Goal: Task Accomplishment & Management: Manage account settings

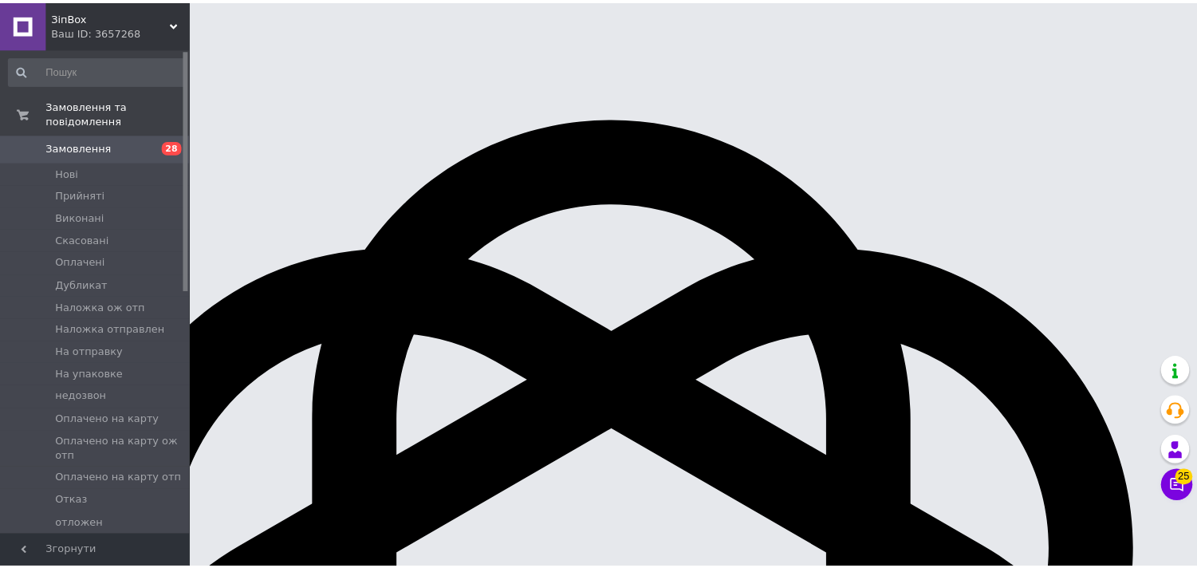
scroll to position [17075, 0]
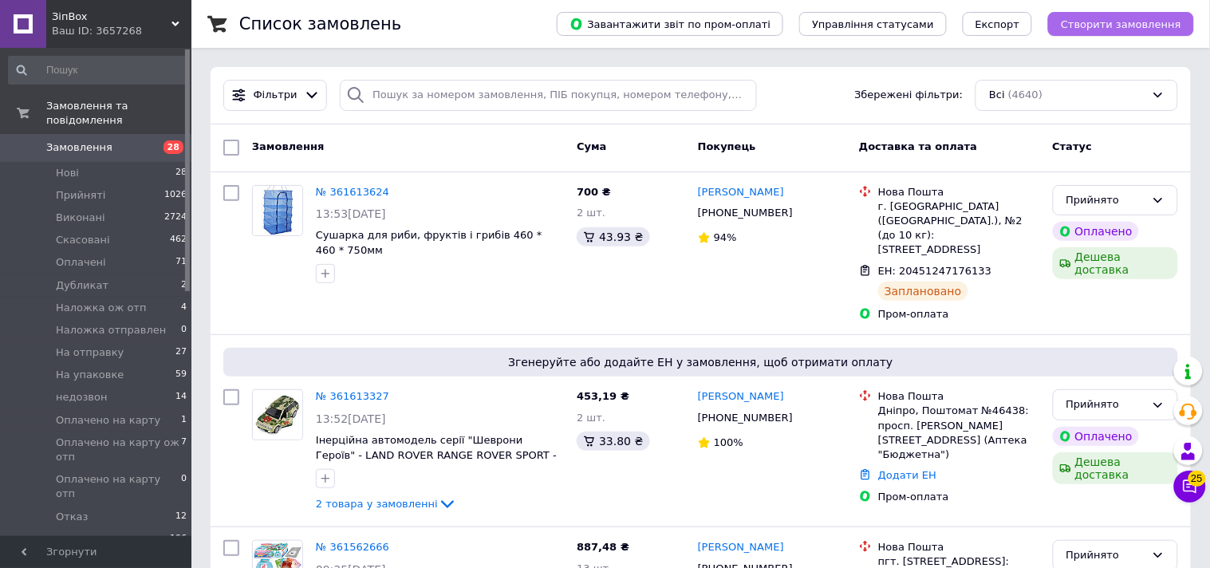
click at [1104, 27] on span "Створити замовлення" at bounding box center [1120, 24] width 120 height 12
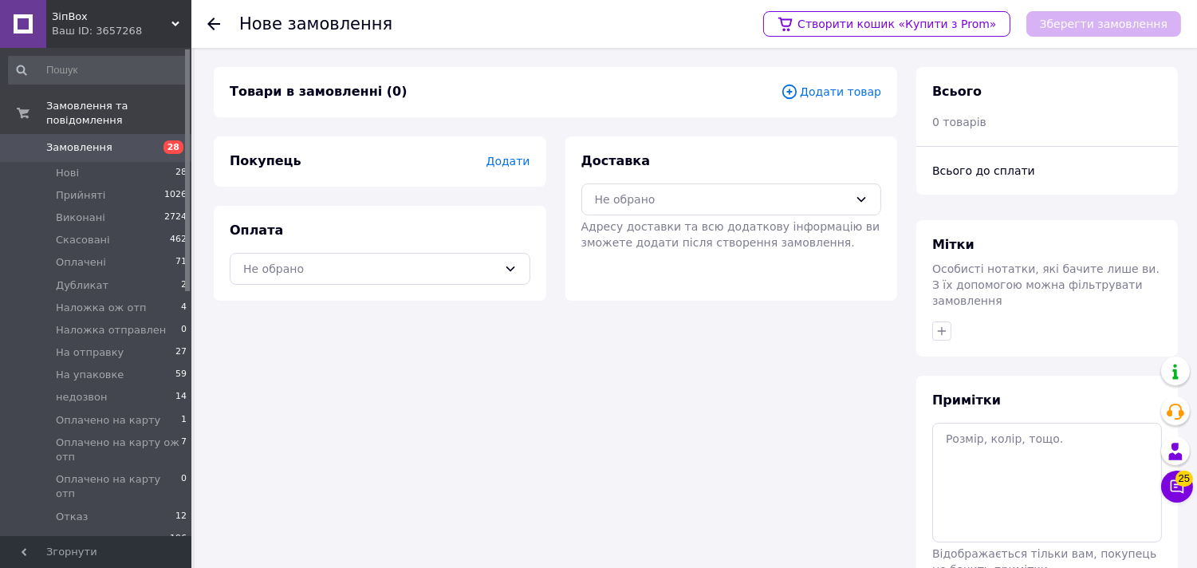
click at [798, 92] on icon at bounding box center [790, 92] width 18 height 18
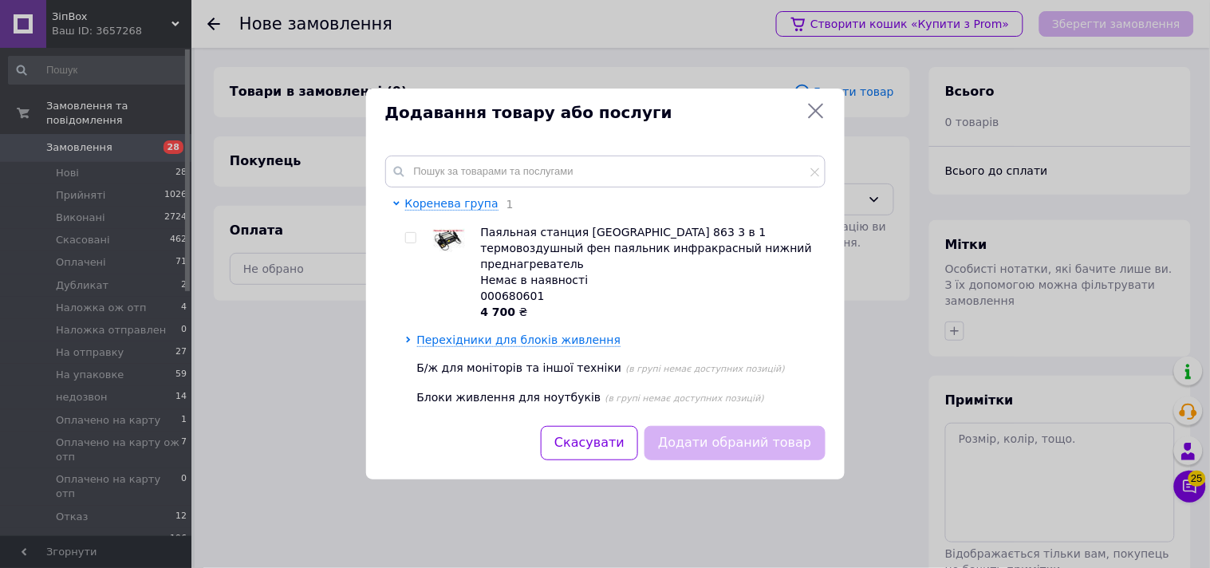
click at [815, 107] on icon at bounding box center [815, 110] width 19 height 19
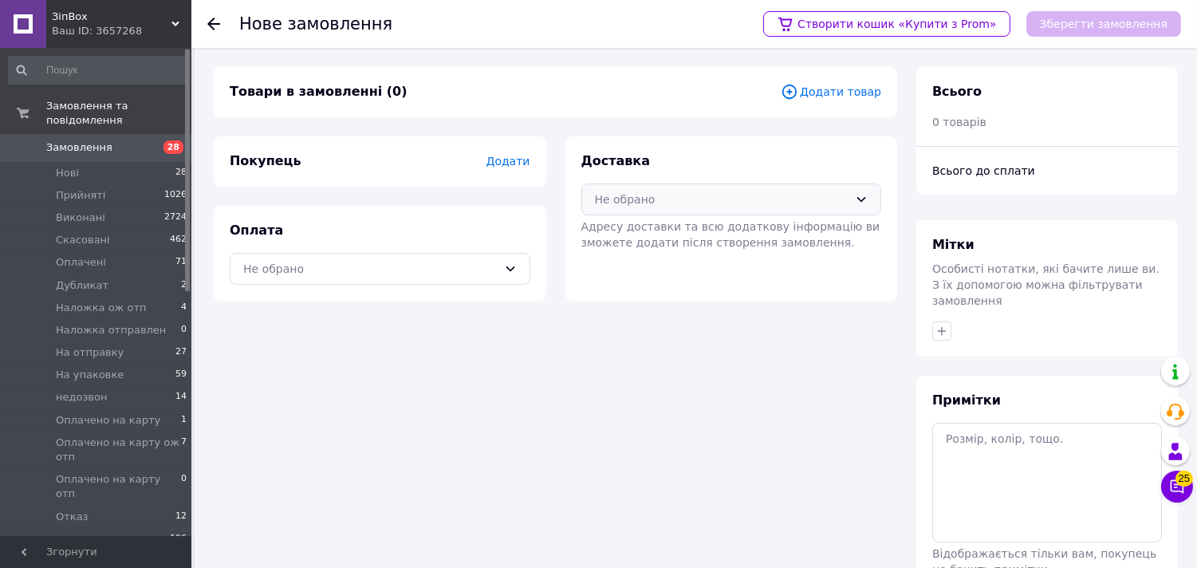
click at [805, 207] on div "Не обрано" at bounding box center [722, 200] width 254 height 18
click at [729, 228] on span "Нова Пошта (платна)" at bounding box center [744, 234] width 250 height 16
click at [329, 272] on div "Не обрано" at bounding box center [370, 269] width 254 height 18
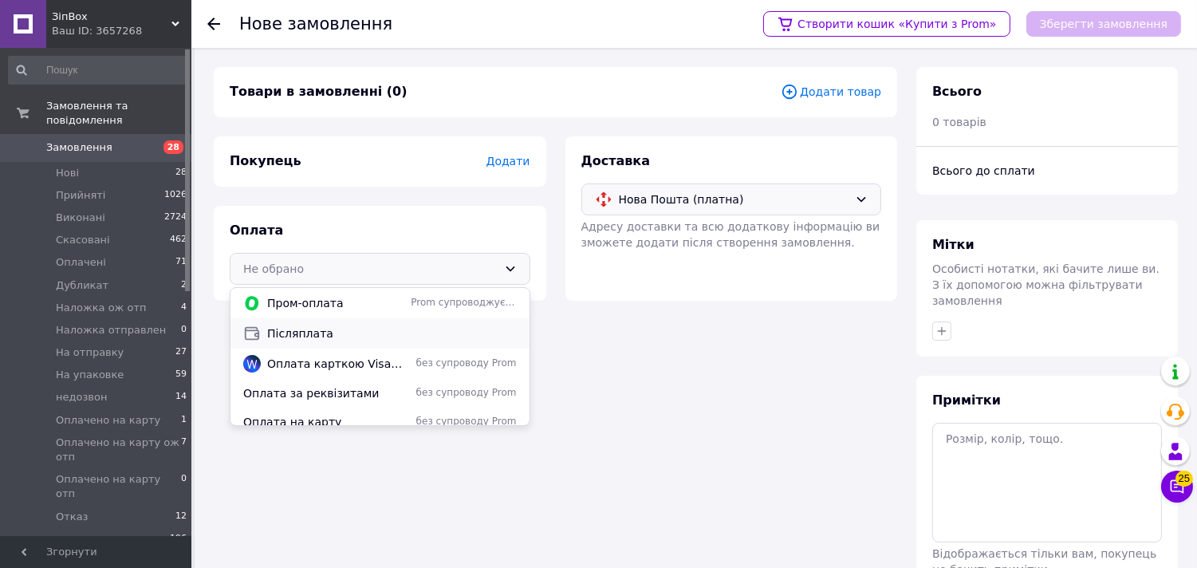
click at [296, 332] on span "Післяплата" at bounding box center [392, 333] width 250 height 16
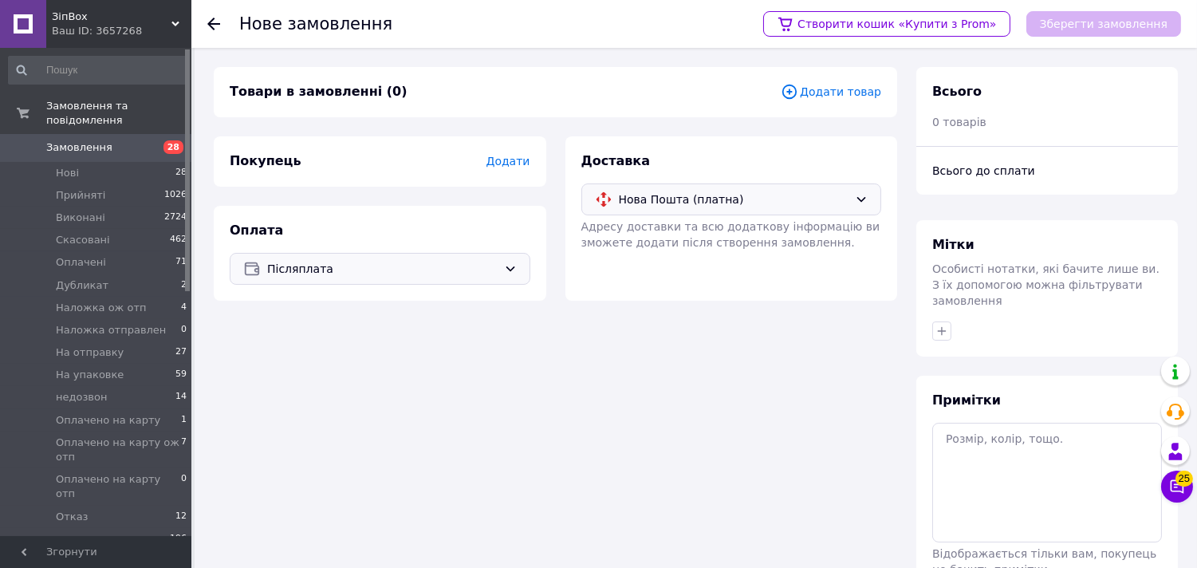
click at [513, 161] on span "Додати" at bounding box center [508, 161] width 44 height 13
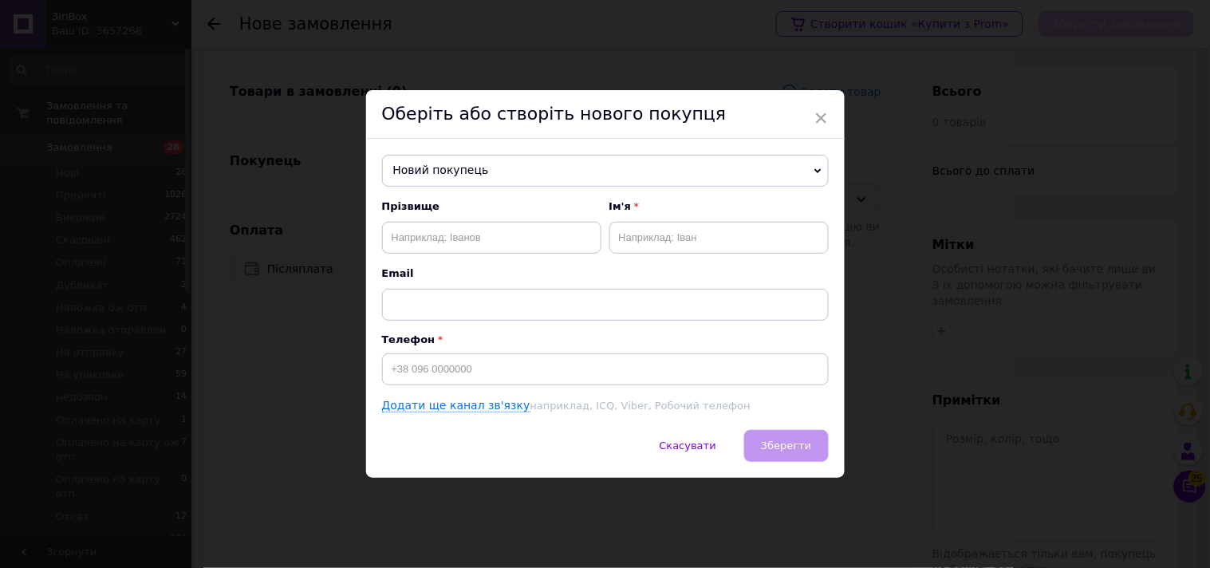
drag, startPoint x: 499, startPoint y: 163, endPoint x: 470, endPoint y: 171, distance: 29.8
click at [470, 171] on span "Новий покупець" at bounding box center [605, 171] width 447 height 32
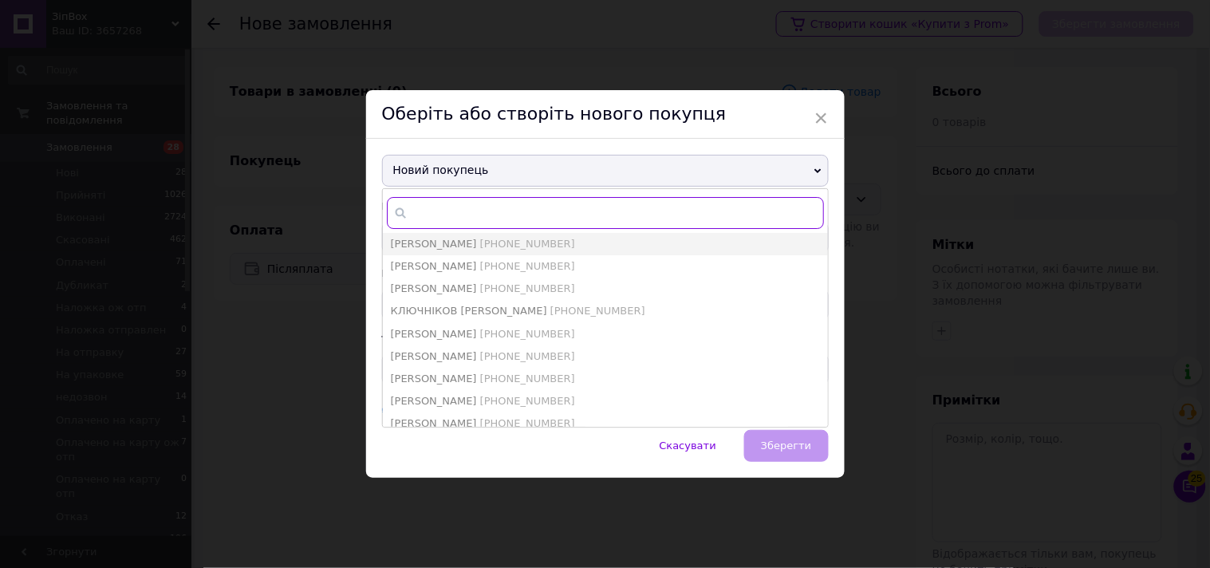
drag, startPoint x: 470, startPoint y: 171, endPoint x: 436, endPoint y: 211, distance: 52.6
click at [436, 211] on input "text" at bounding box center [605, 213] width 437 height 32
paste input "[PHONE_NUMBER]"
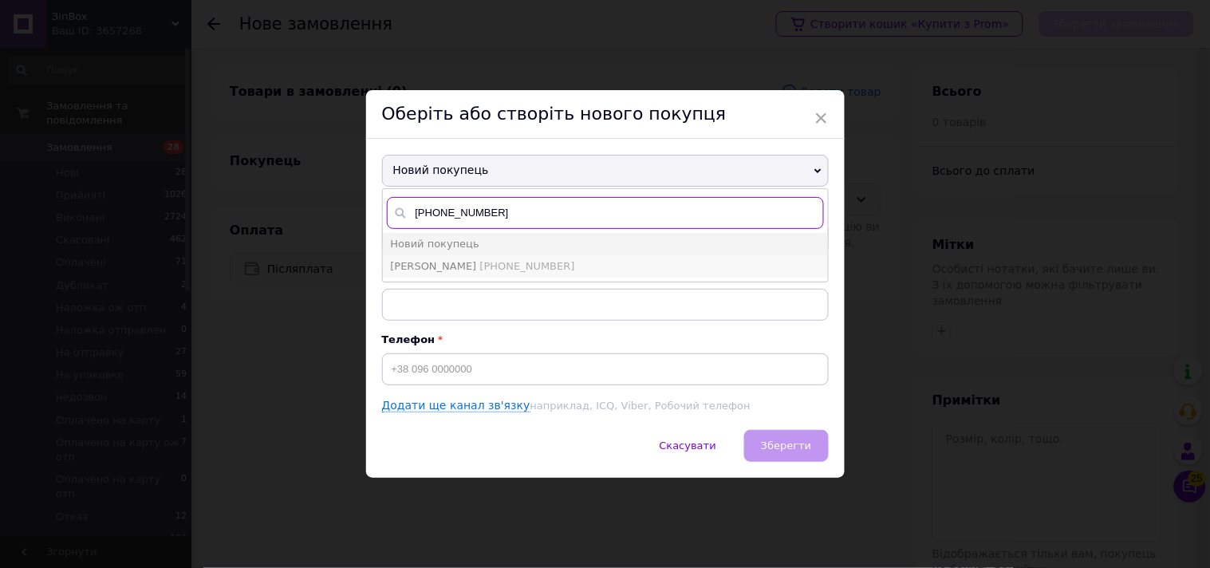
type input "[PHONE_NUMBER]"
click at [445, 269] on span "[PERSON_NAME] [PHONE_NUMBER]" at bounding box center [483, 266] width 184 height 12
type input "[PERSON_NAME]"
type input "[PHONE_NUMBER]"
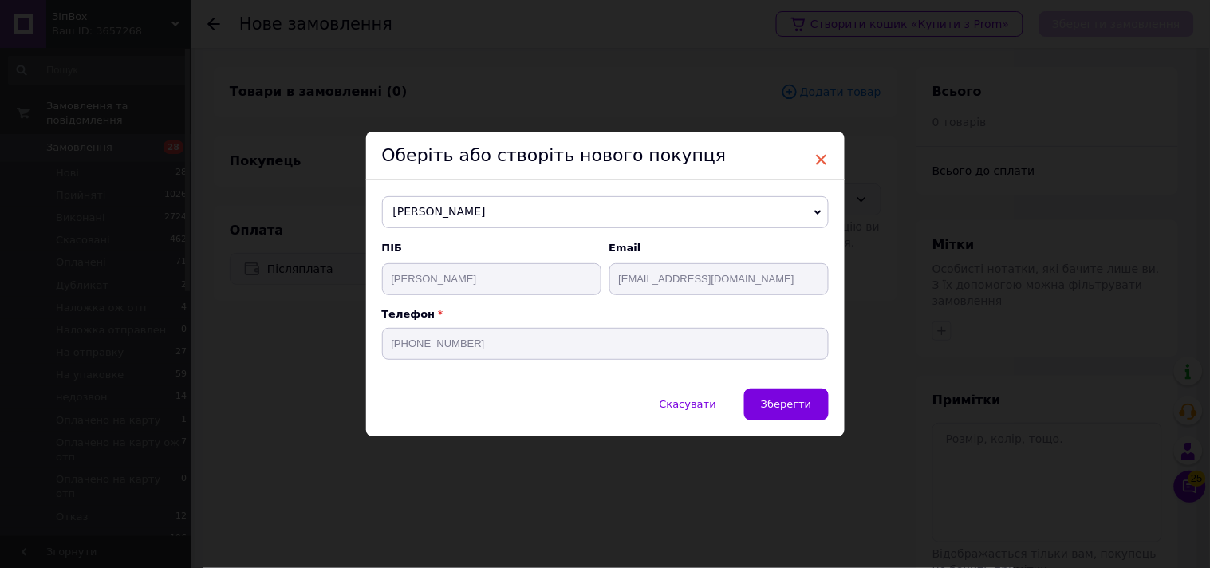
click at [814, 155] on span "×" at bounding box center [821, 159] width 14 height 27
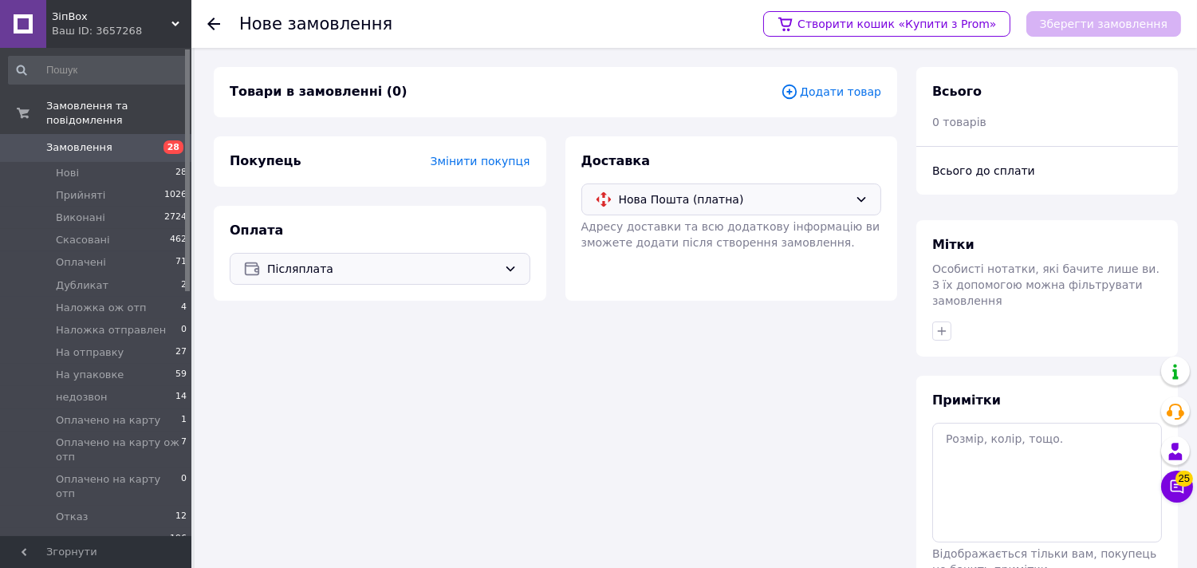
click at [459, 162] on span "Змінити покупця" at bounding box center [481, 161] width 100 height 13
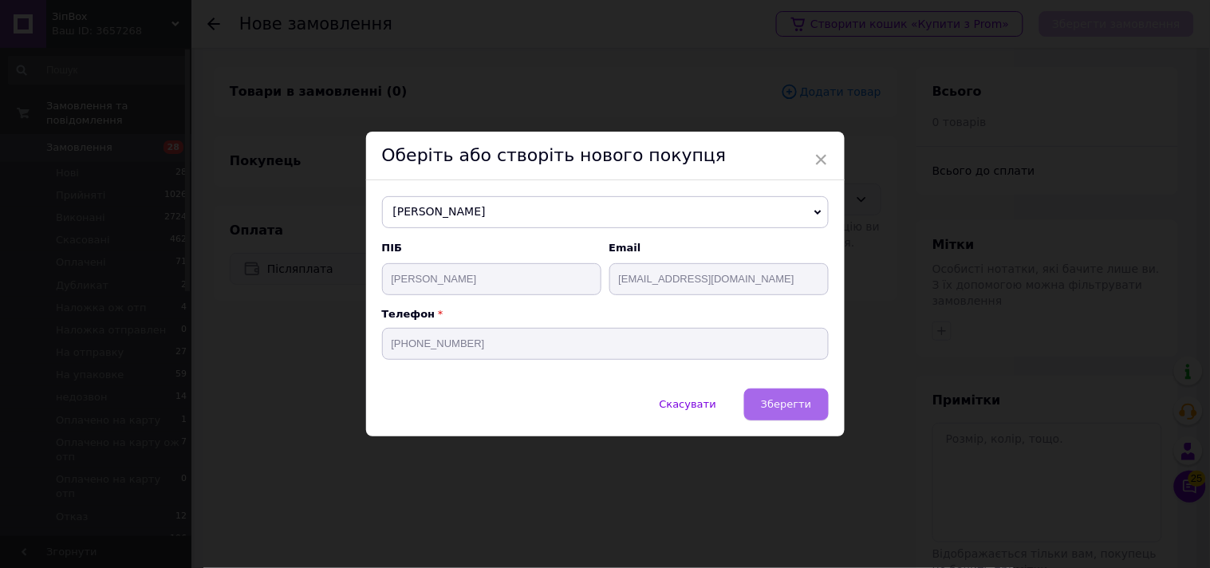
click at [782, 410] on span "Зберегти" at bounding box center [786, 404] width 50 height 12
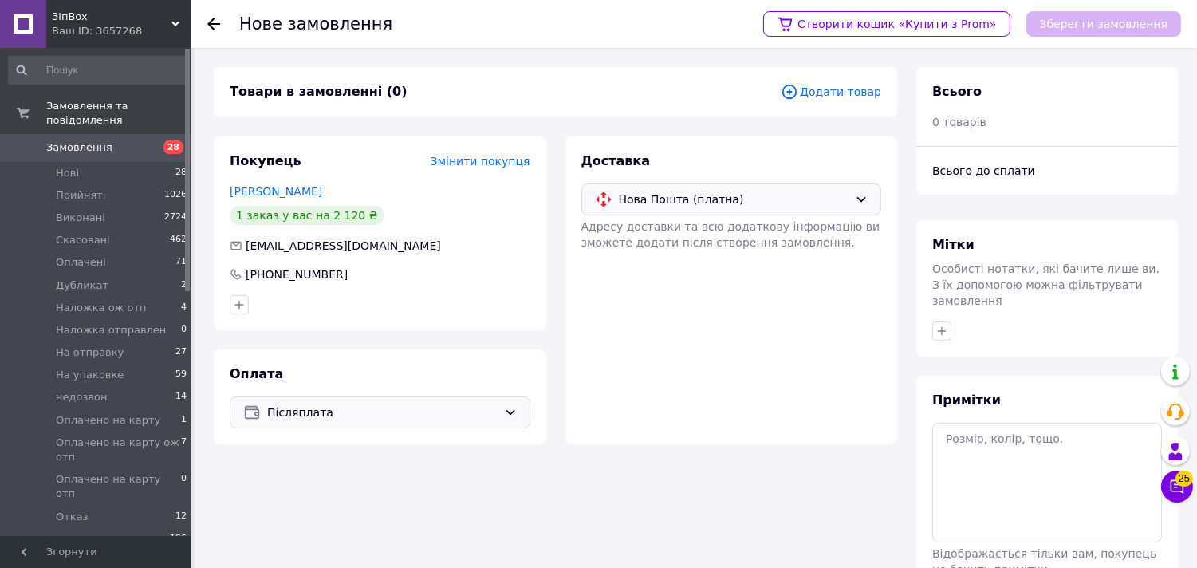
click at [483, 166] on span "Змінити покупця" at bounding box center [481, 161] width 100 height 13
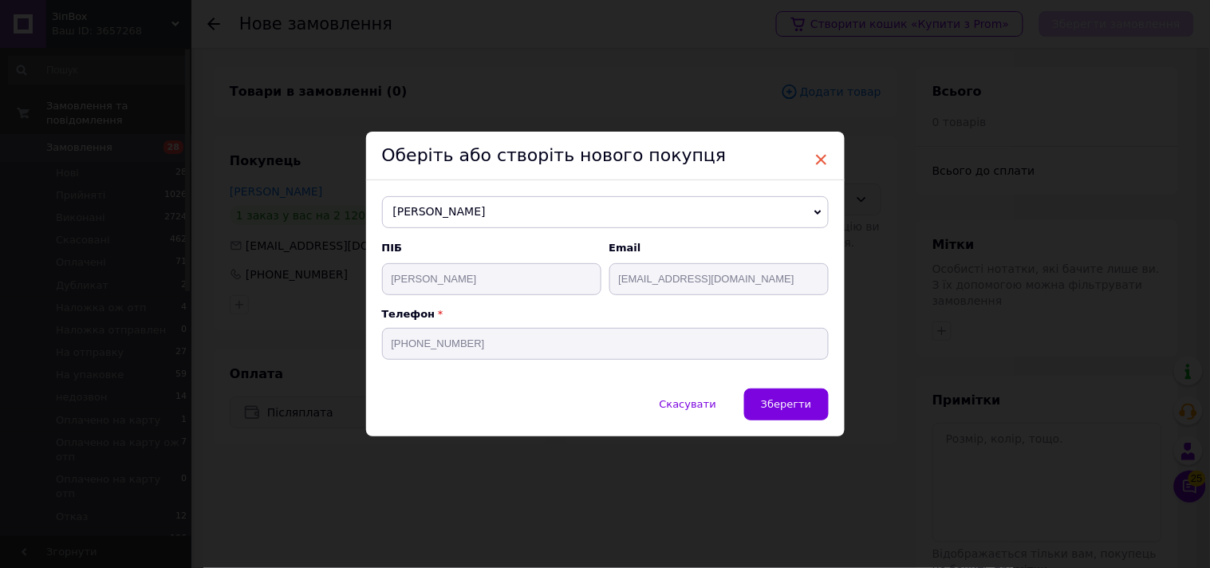
click at [819, 155] on span "×" at bounding box center [821, 159] width 14 height 27
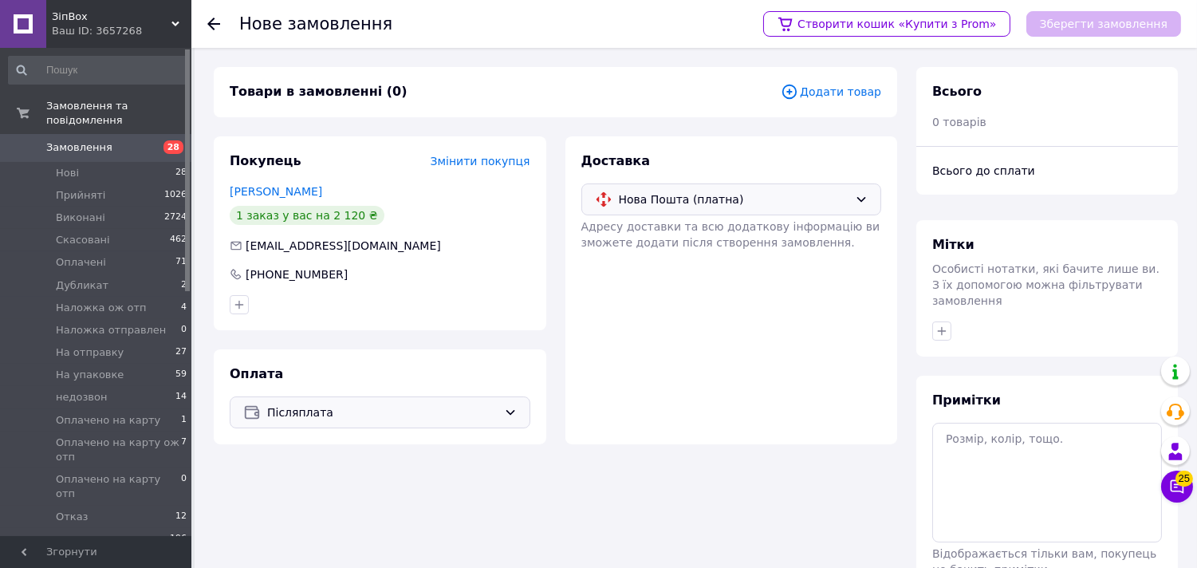
click at [844, 209] on div "Нова Пошта (платна)" at bounding box center [731, 199] width 301 height 32
click at [844, 209] on div "Нова Пошта (платна) Нова Пошта (платна) Магазини Rozetka (платна)" at bounding box center [731, 199] width 301 height 32
click at [848, 97] on span "Додати товар" at bounding box center [831, 92] width 100 height 18
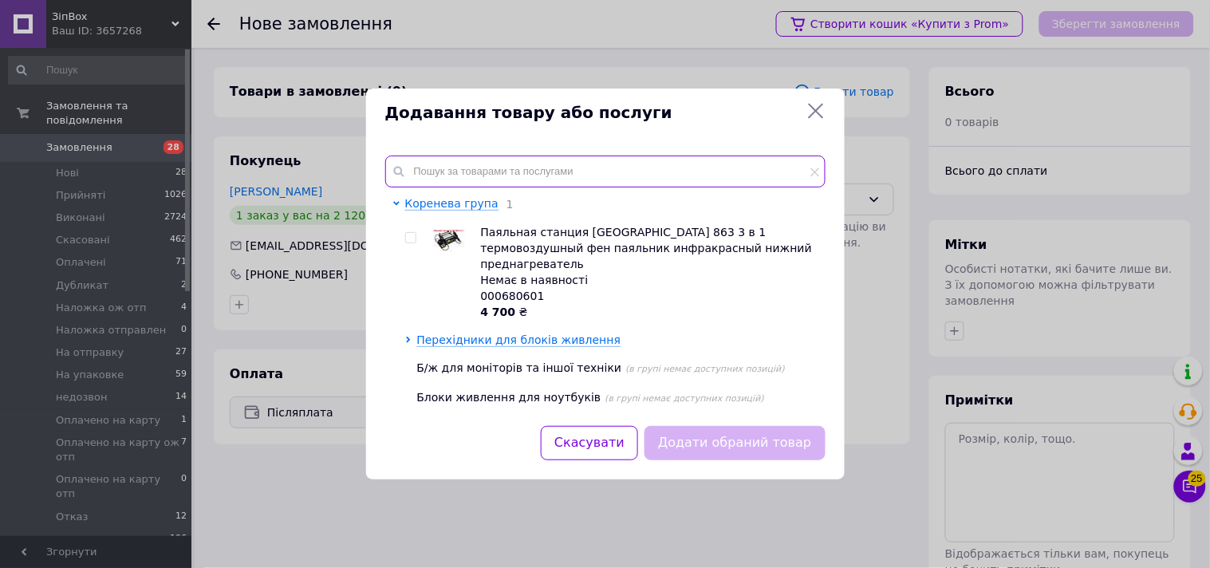
paste input "36323"
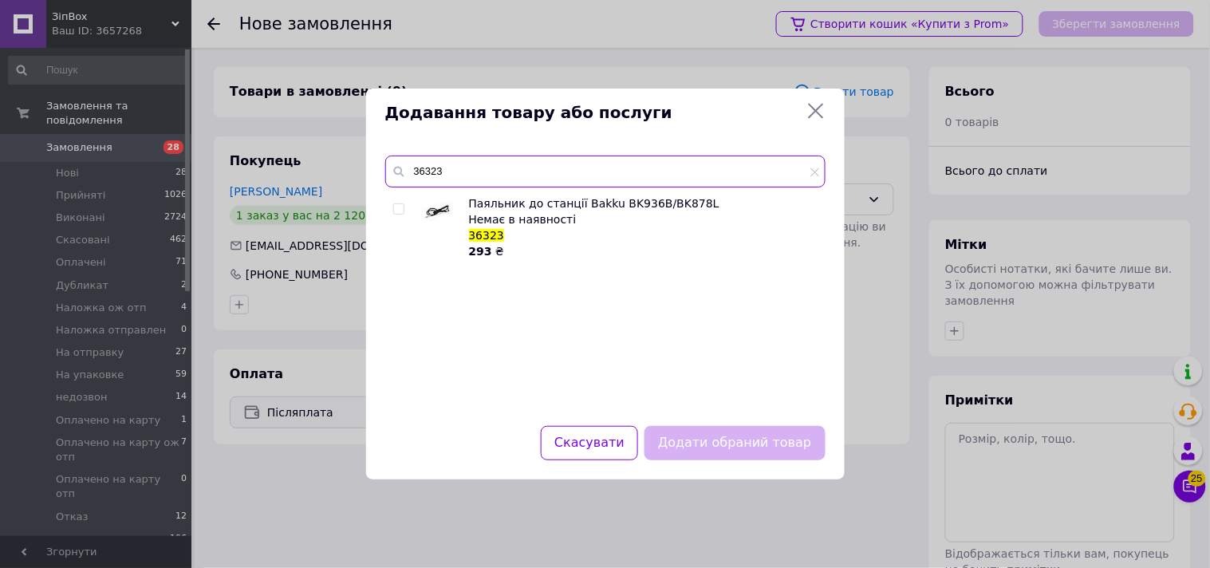
type input "36323"
click at [401, 211] on input "checkbox" at bounding box center [398, 209] width 10 height 10
checkbox input "true"
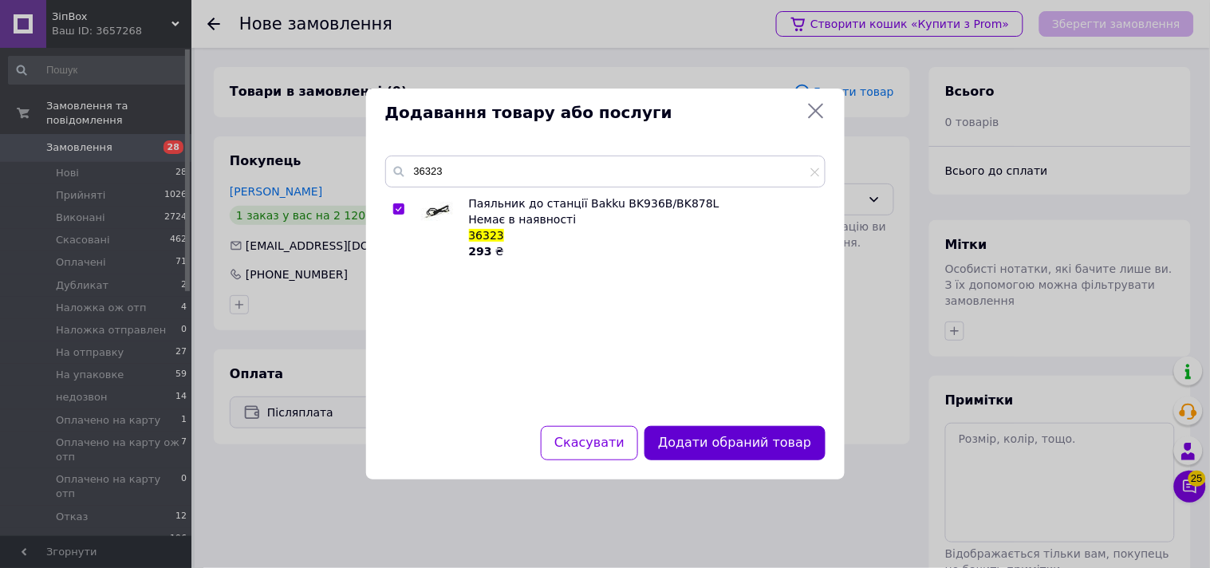
click at [704, 442] on button "Додати обраний товар" at bounding box center [734, 443] width 180 height 34
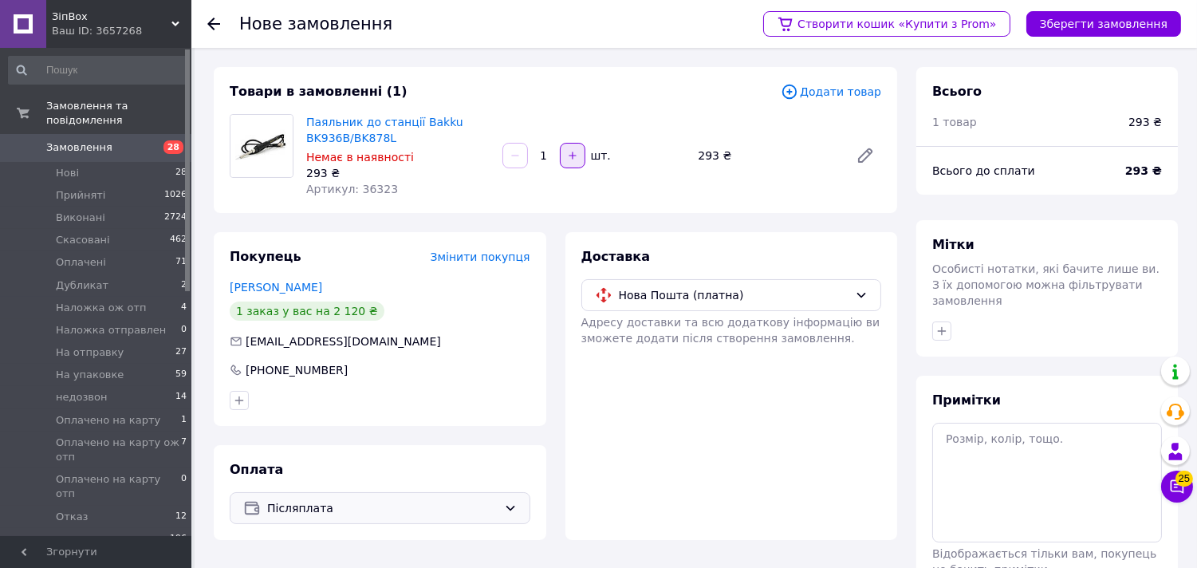
click at [569, 155] on icon "button" at bounding box center [572, 155] width 11 height 11
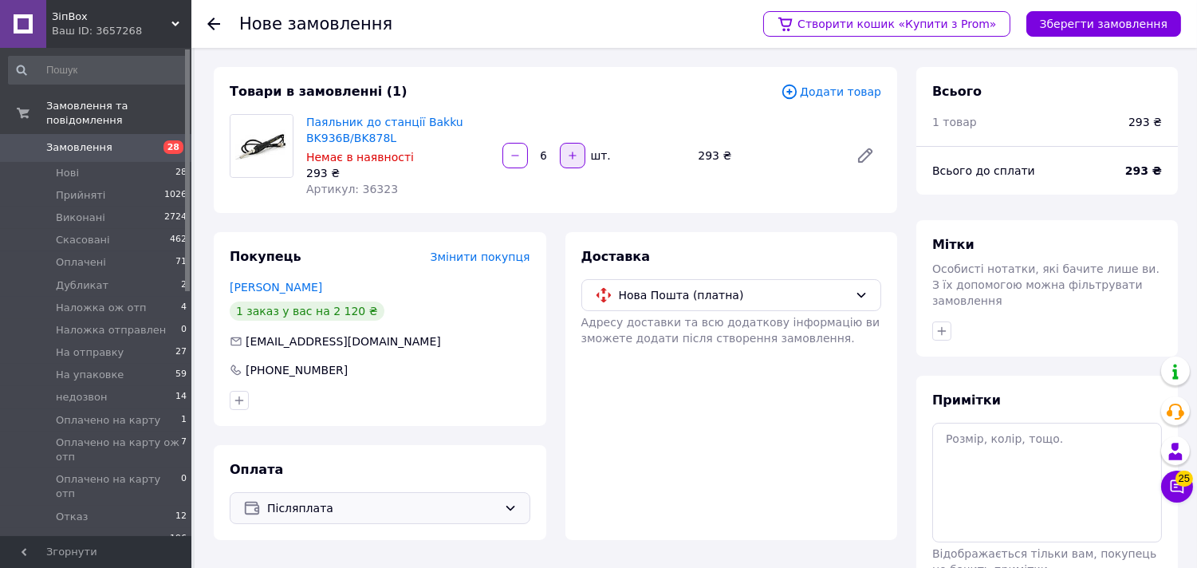
click at [569, 155] on icon "button" at bounding box center [572, 155] width 11 height 11
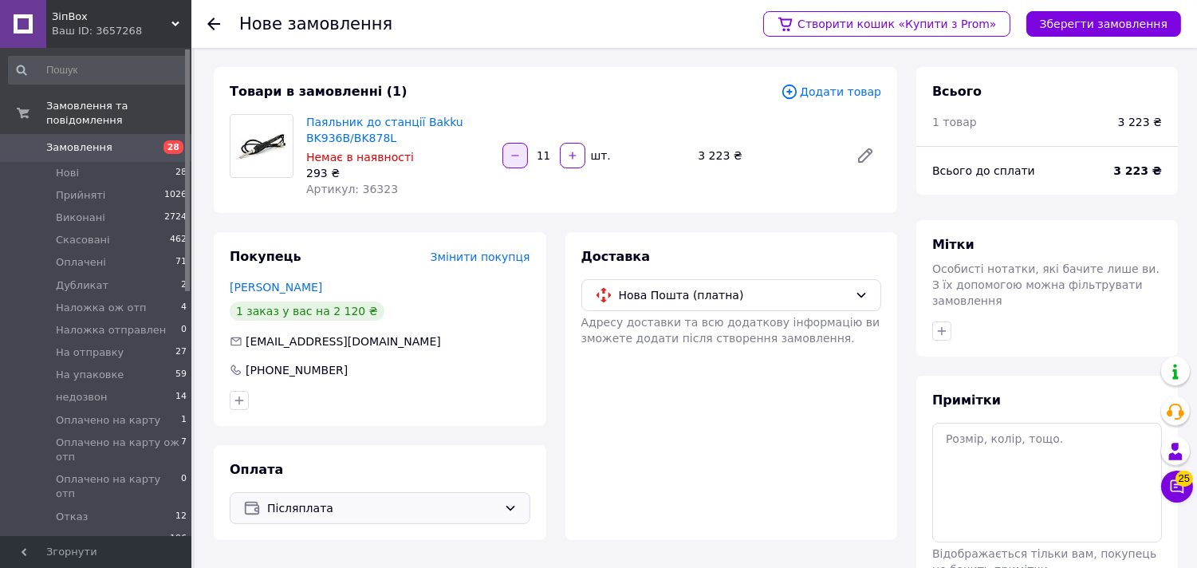
click at [519, 153] on icon "button" at bounding box center [515, 155] width 11 height 11
type input "10"
click at [1092, 26] on button "Зберегти замовлення" at bounding box center [1103, 24] width 155 height 26
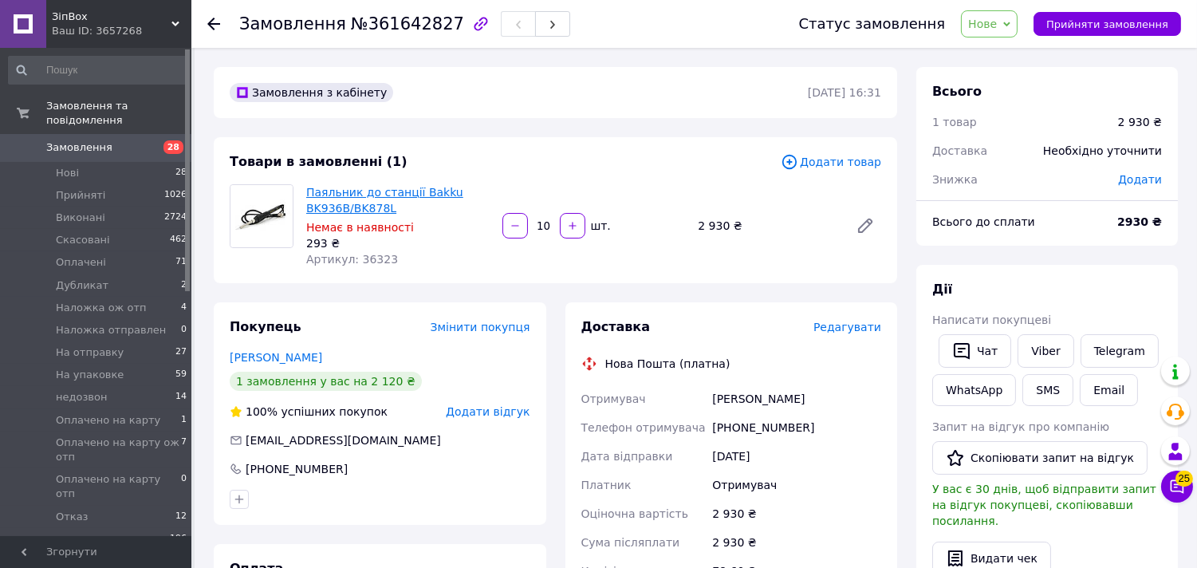
click at [344, 206] on link "Паяльник до станції Bakku BK936B/BK878L" at bounding box center [384, 200] width 157 height 29
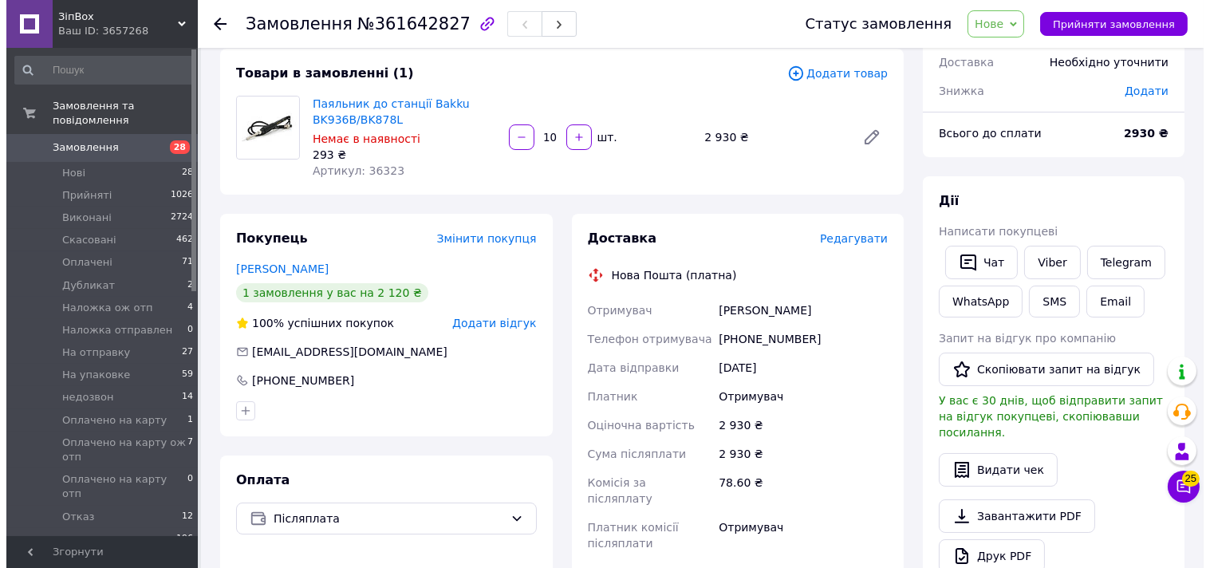
scroll to position [266, 0]
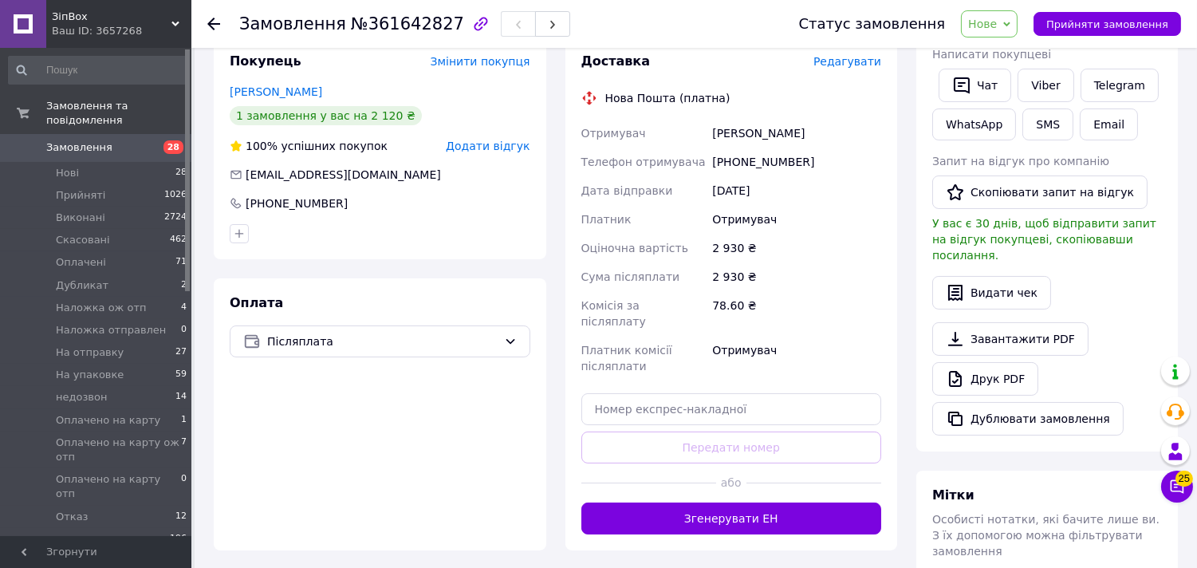
click at [849, 60] on span "Редагувати" at bounding box center [847, 61] width 68 height 13
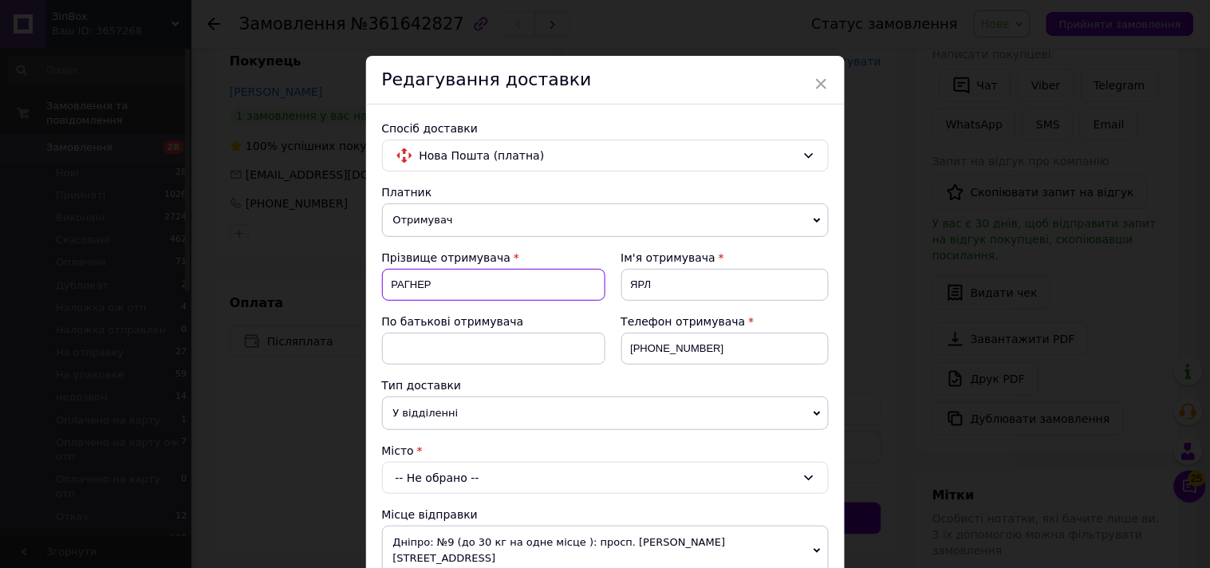
type textarea "НЕР"
drag, startPoint x: 475, startPoint y: 285, endPoint x: 357, endPoint y: 281, distance: 118.1
click at [357, 281] on div "× Редагування доставки Спосіб доставки Нова Пошта (платна) Платник Отримувач Ві…" at bounding box center [605, 284] width 1210 height 568
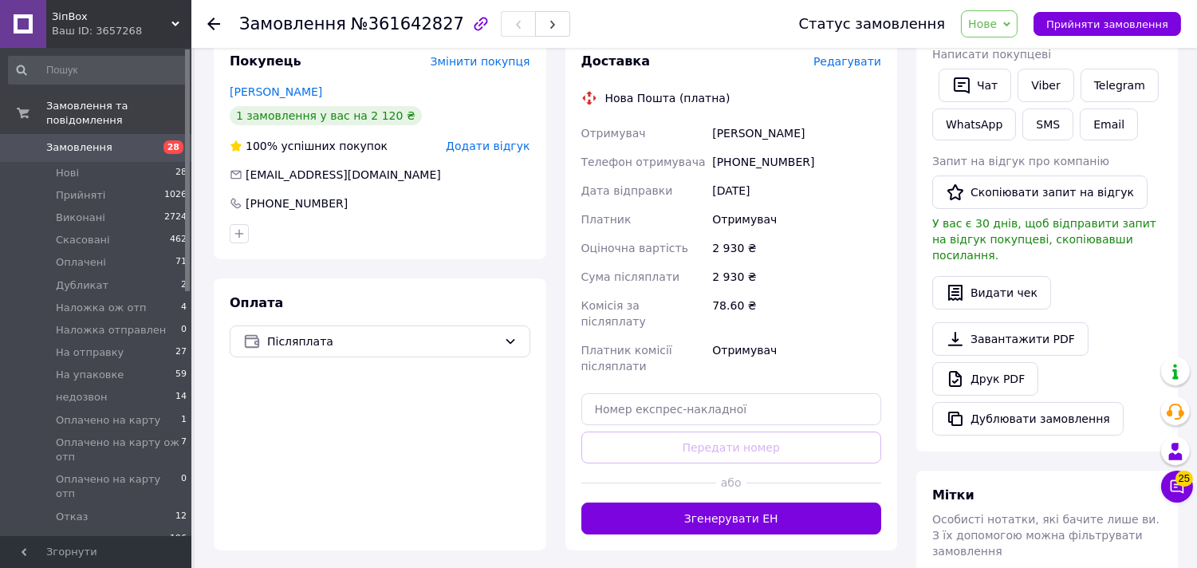
drag, startPoint x: 411, startPoint y: 281, endPoint x: 820, endPoint y: 283, distance: 409.0
click at [820, 283] on div "2 930 ₴" at bounding box center [796, 276] width 175 height 29
click at [837, 65] on span "Редагувати" at bounding box center [847, 61] width 68 height 13
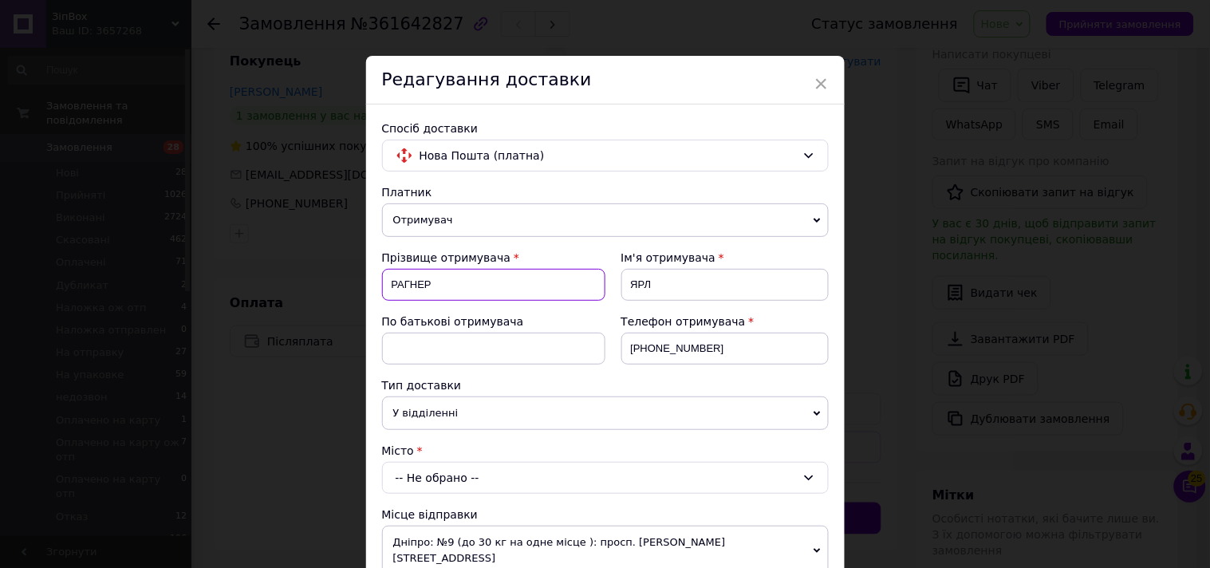
drag, startPoint x: 435, startPoint y: 281, endPoint x: 372, endPoint y: 277, distance: 63.2
paste input "[PERSON_NAME]"
type input "[PERSON_NAME]"
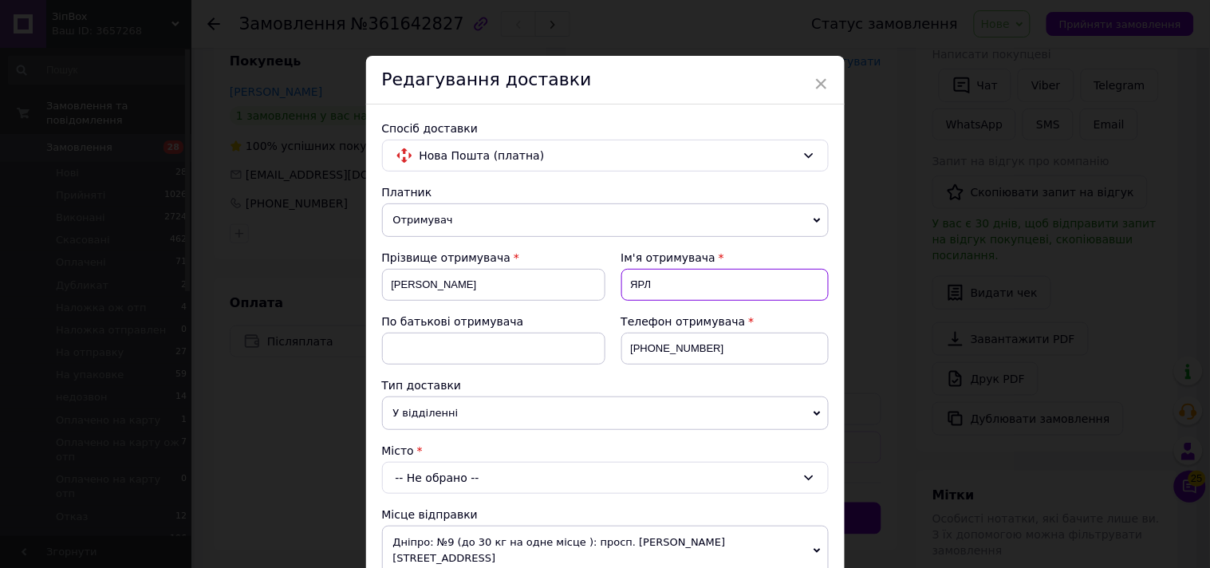
drag, startPoint x: 655, startPoint y: 284, endPoint x: 625, endPoint y: 284, distance: 30.3
click at [625, 284] on input "ЯРЛ" at bounding box center [724, 285] width 207 height 32
paste input "натолій"
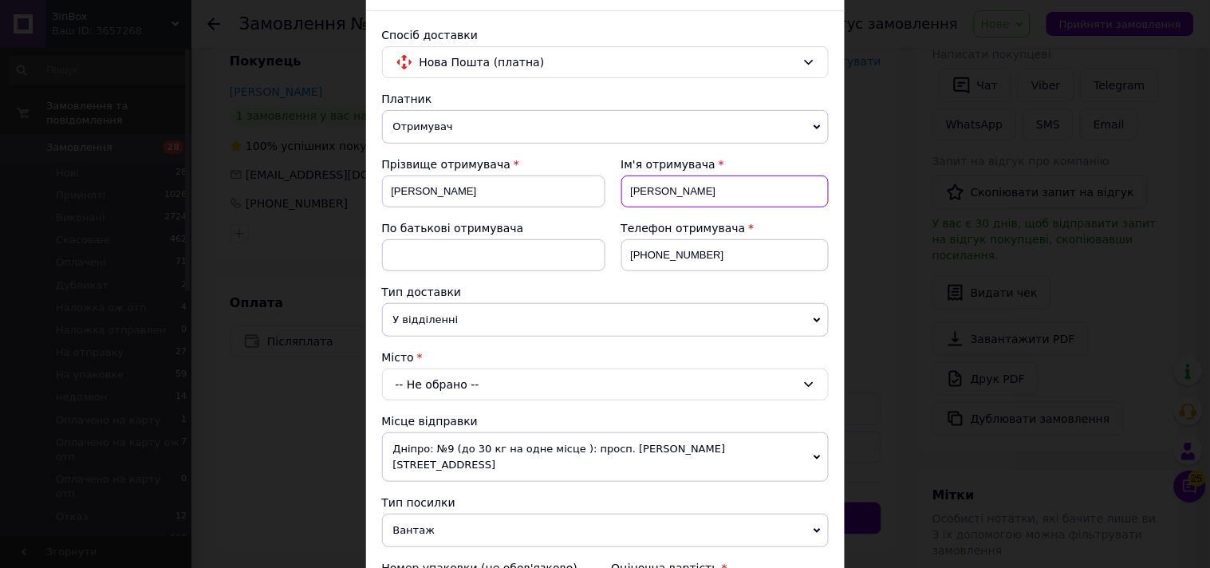
scroll to position [177, 0]
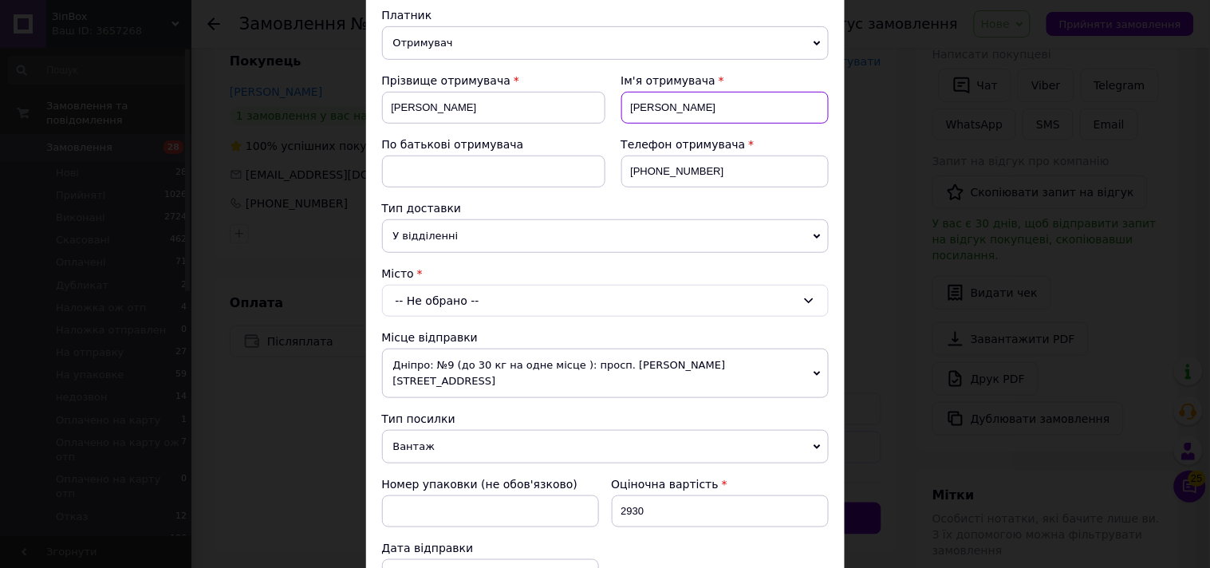
type input "[PERSON_NAME]"
click at [452, 301] on div "-- Не обрано --" at bounding box center [605, 301] width 447 height 32
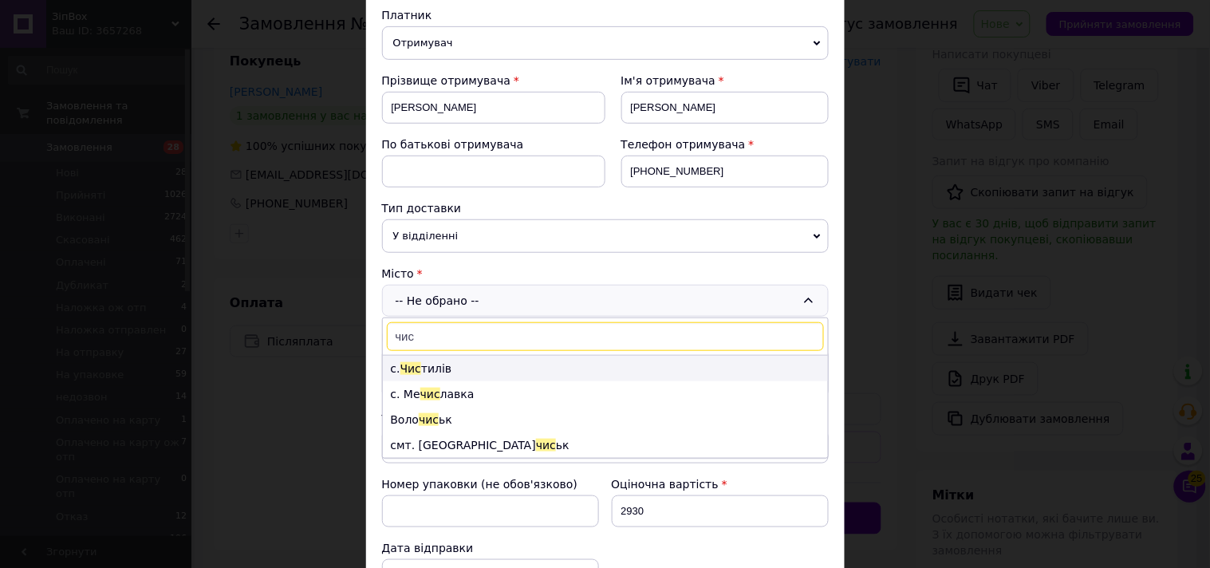
type input "чис"
click at [433, 375] on li "с. Чис тилів" at bounding box center [605, 369] width 445 height 26
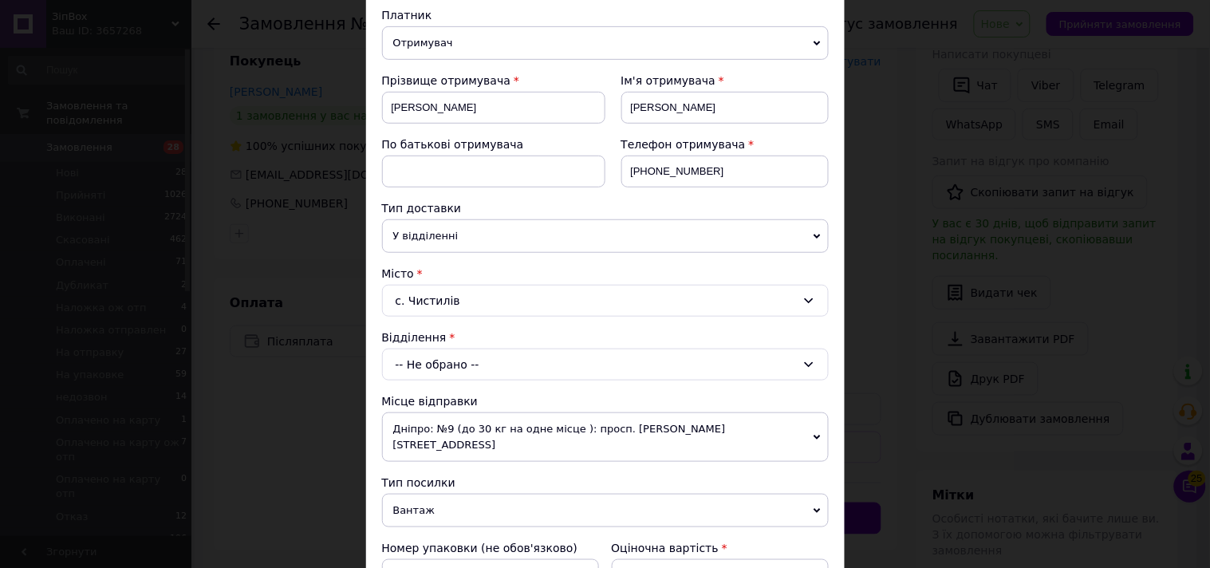
click at [418, 368] on div "-- Не обрано --" at bounding box center [605, 364] width 447 height 32
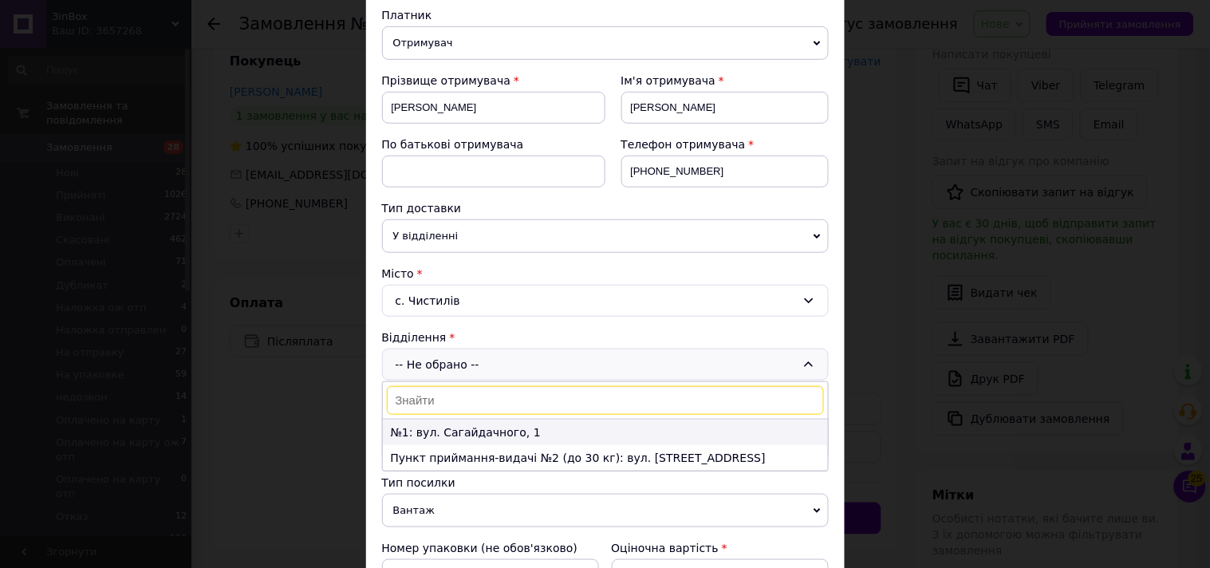
click at [451, 427] on li "№1: вул. Сагайдачного, 1" at bounding box center [605, 432] width 445 height 26
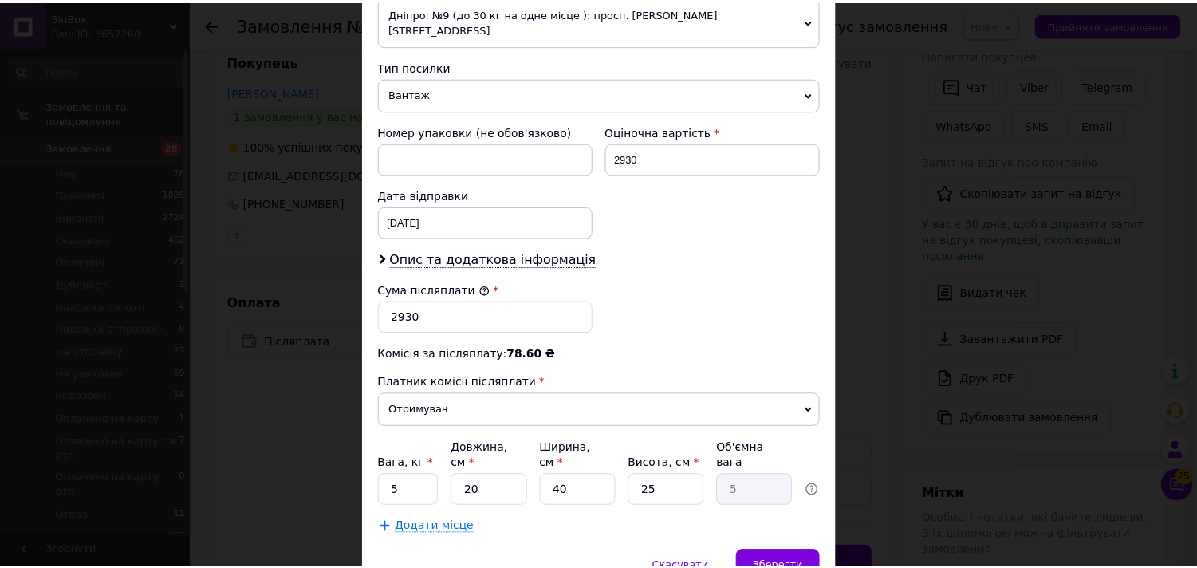
scroll to position [620, 0]
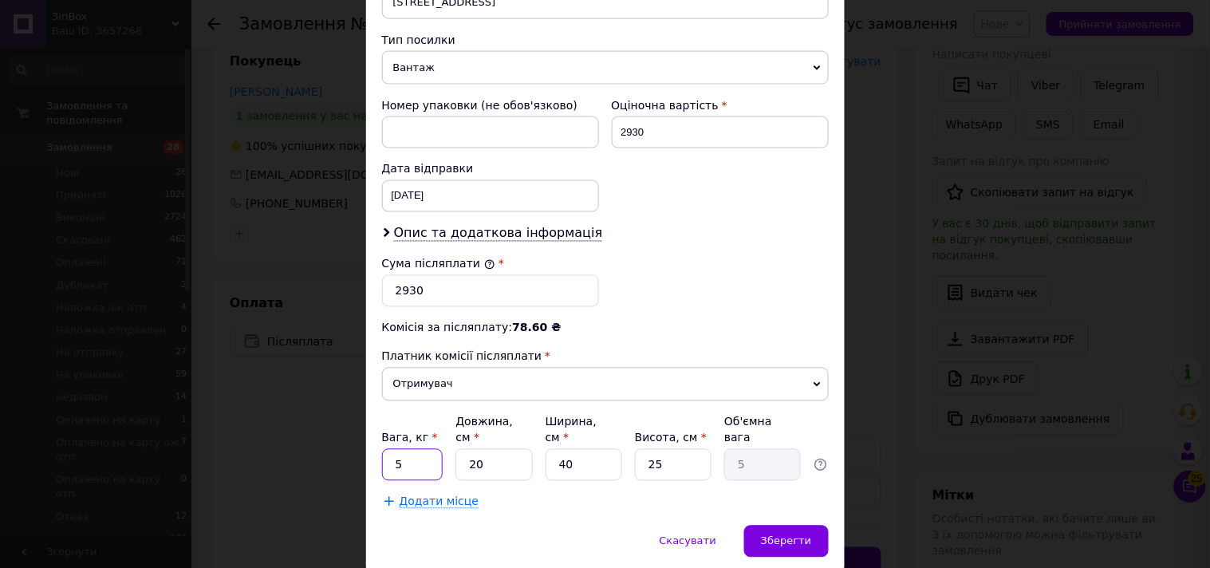
drag, startPoint x: 403, startPoint y: 431, endPoint x: 395, endPoint y: 431, distance: 8.0
click at [395, 449] on input "5" at bounding box center [412, 465] width 61 height 32
type input "3"
drag, startPoint x: 576, startPoint y: 443, endPoint x: 547, endPoint y: 441, distance: 29.6
click at [547, 449] on input "40" at bounding box center [583, 465] width 77 height 32
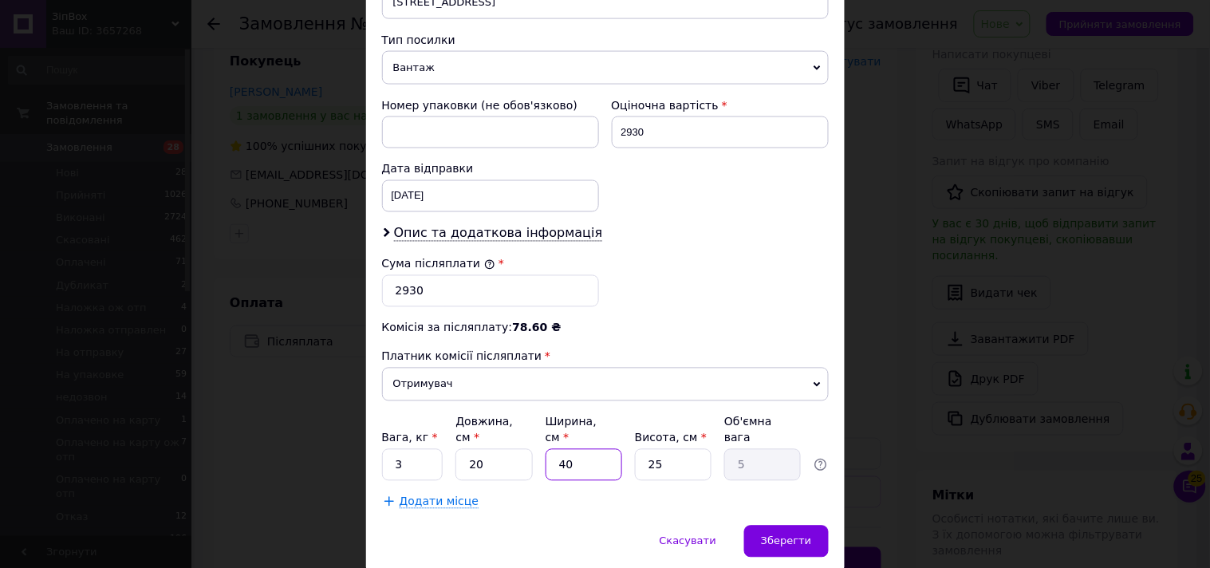
type input "3"
type input "0.38"
type input "30"
type input "3.75"
type input "30"
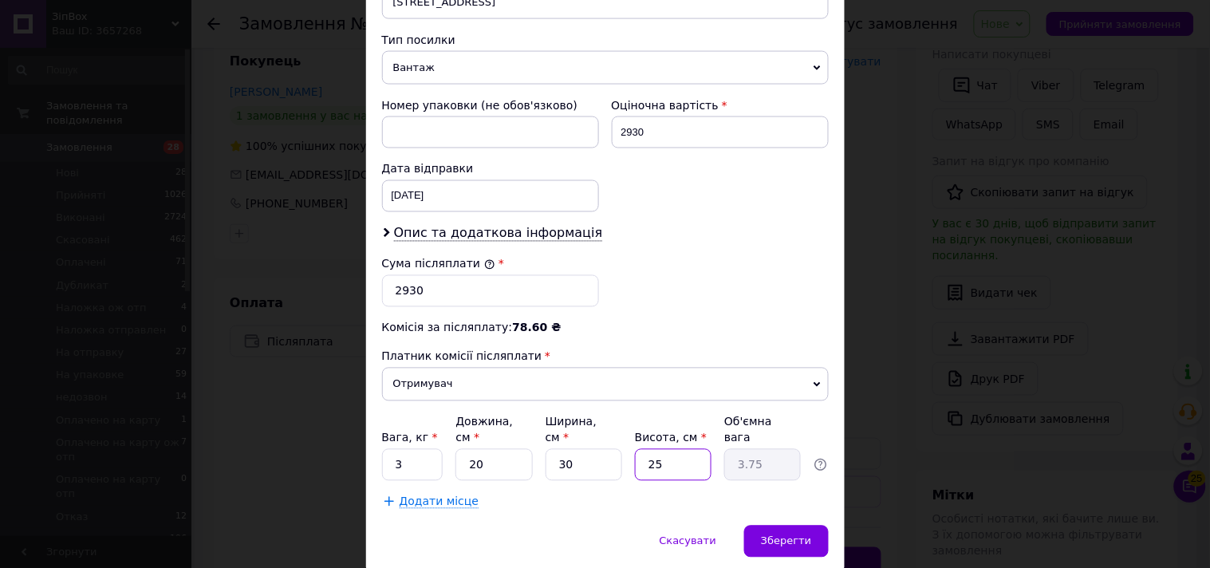
drag, startPoint x: 655, startPoint y: 439, endPoint x: 666, endPoint y: 439, distance: 10.4
click at [666, 449] on input "25" at bounding box center [673, 465] width 77 height 32
type input "250"
type input "37.5"
type input "25"
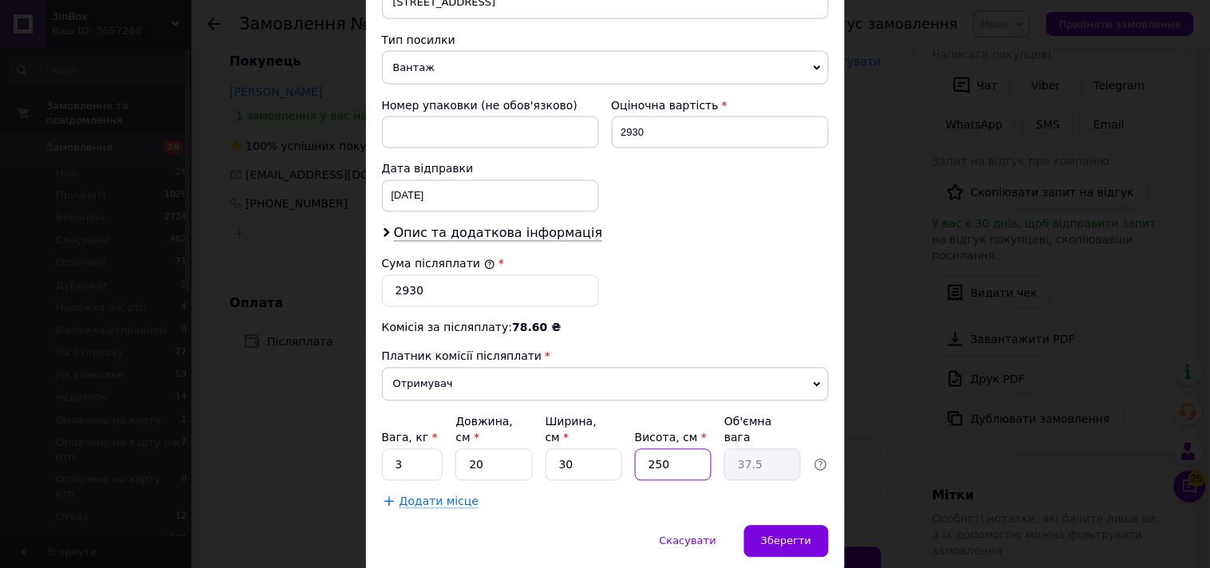
type input "3.75"
type input "2"
type input "0.3"
type input "20"
type input "3"
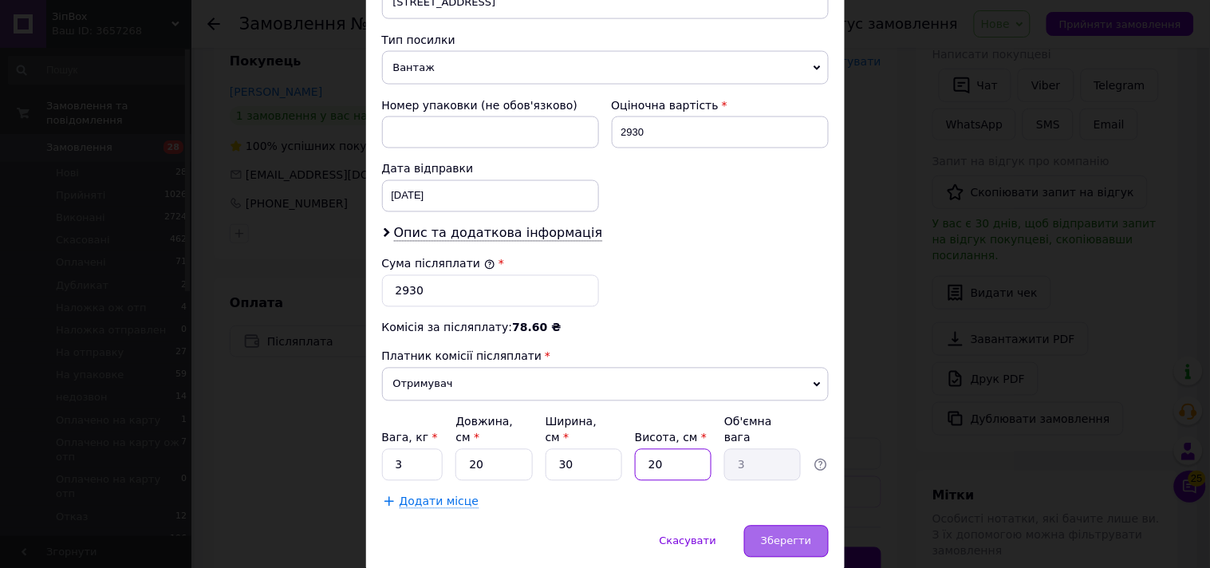
type input "20"
click at [785, 535] on span "Зберегти" at bounding box center [786, 541] width 50 height 12
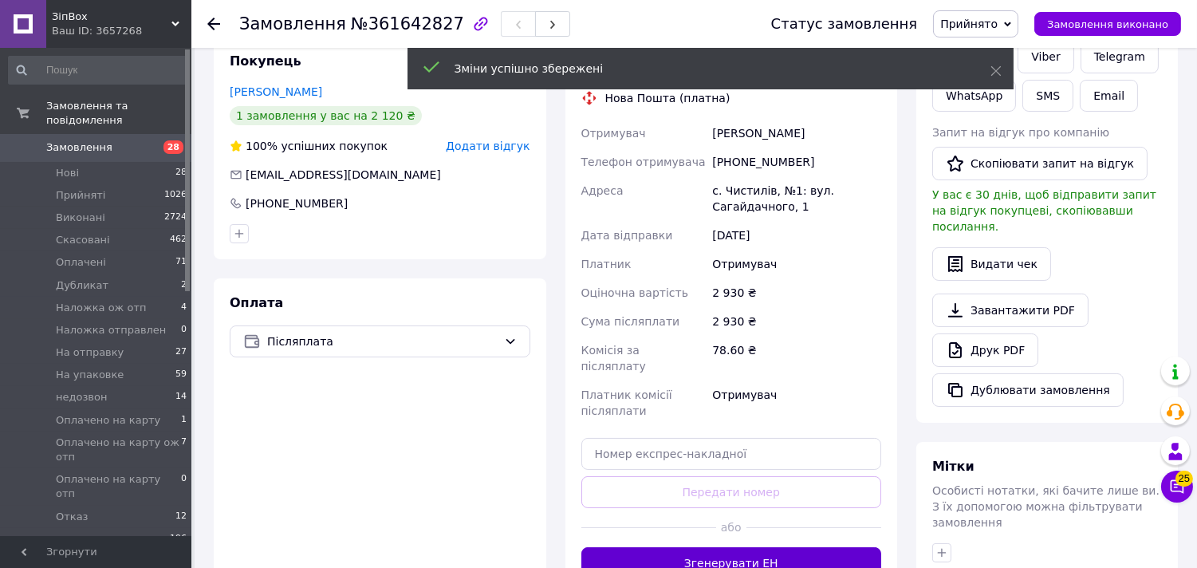
click at [753, 547] on button "Згенерувати ЕН" at bounding box center [731, 563] width 301 height 32
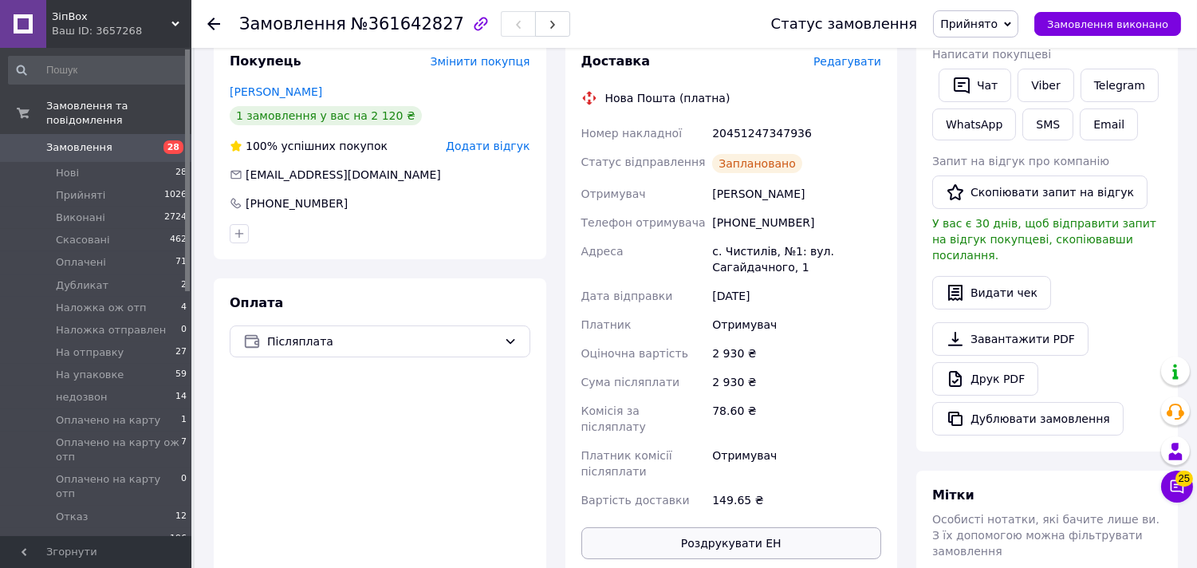
click at [745, 528] on button "Роздрукувати ЕН" at bounding box center [731, 543] width 301 height 32
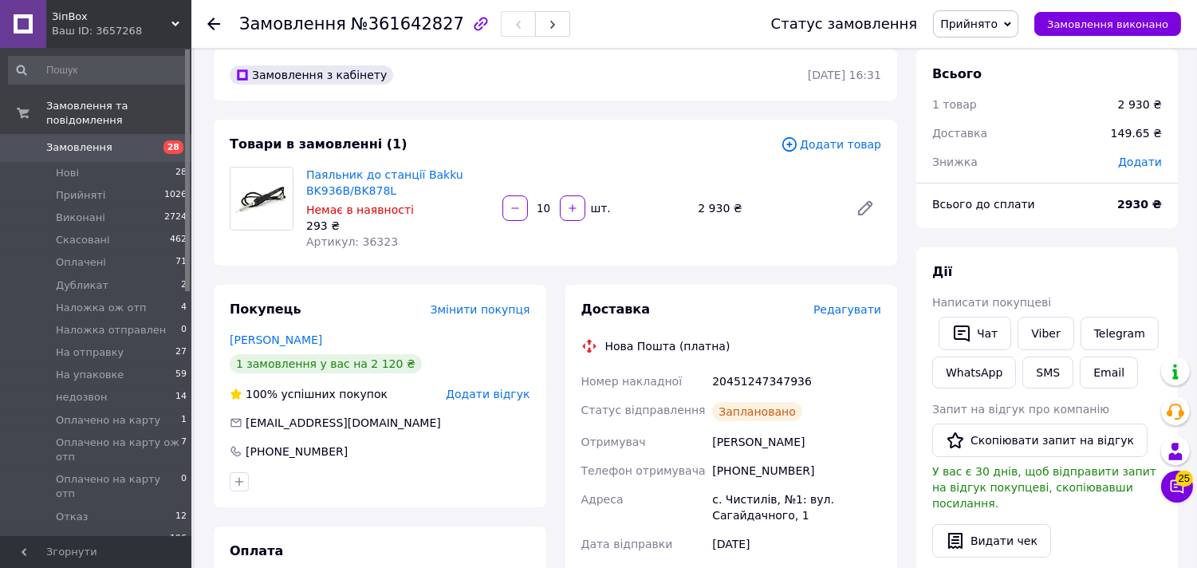
scroll to position [0, 0]
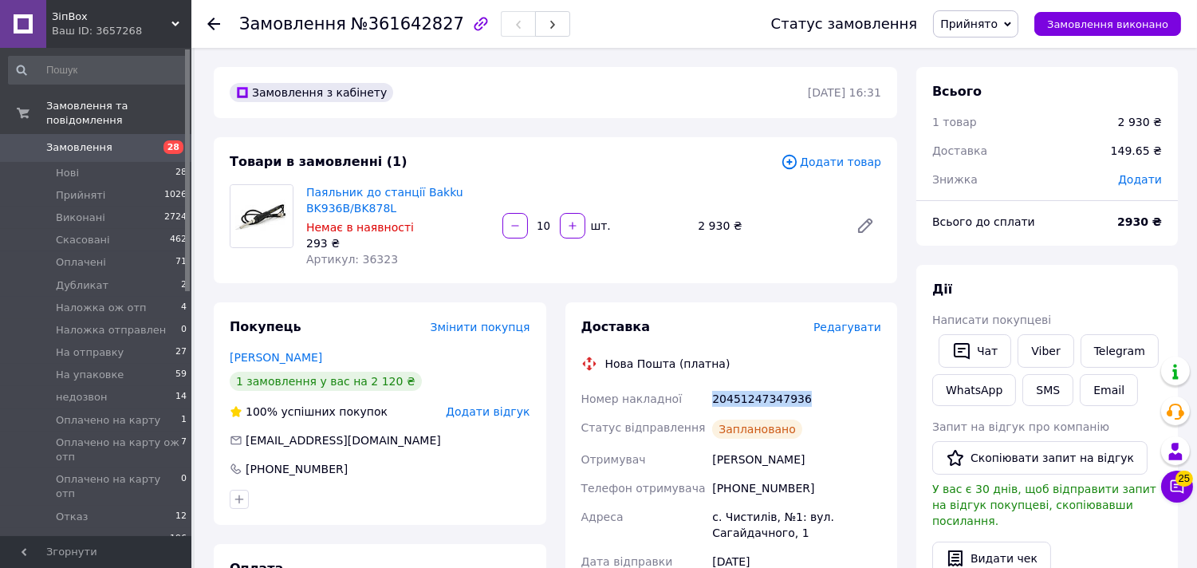
drag, startPoint x: 794, startPoint y: 401, endPoint x: 714, endPoint y: 396, distance: 80.7
click at [714, 396] on div "20451247347936" at bounding box center [796, 398] width 175 height 29
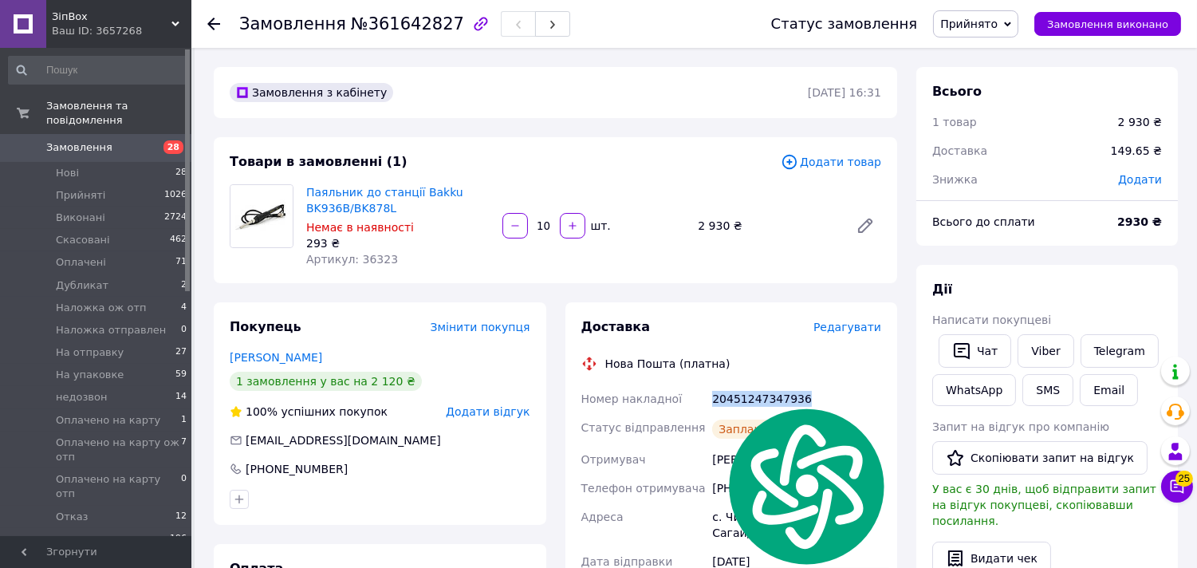
copy div "20451247347936"
